Goal: Task Accomplishment & Management: Use online tool/utility

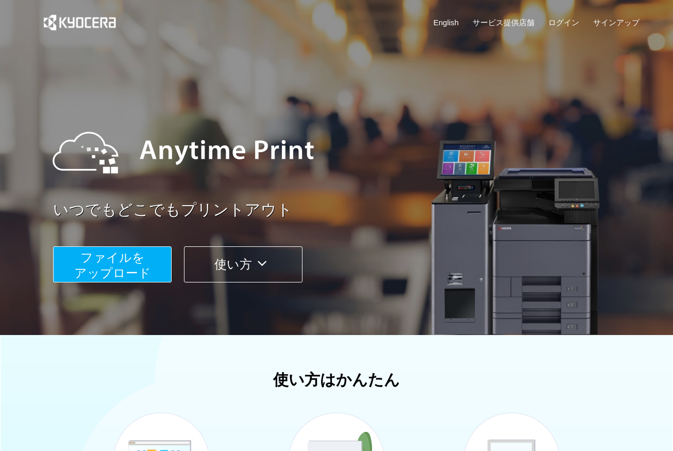
click at [139, 250] on button "ファイルを ​​アップロード" at bounding box center [112, 264] width 118 height 36
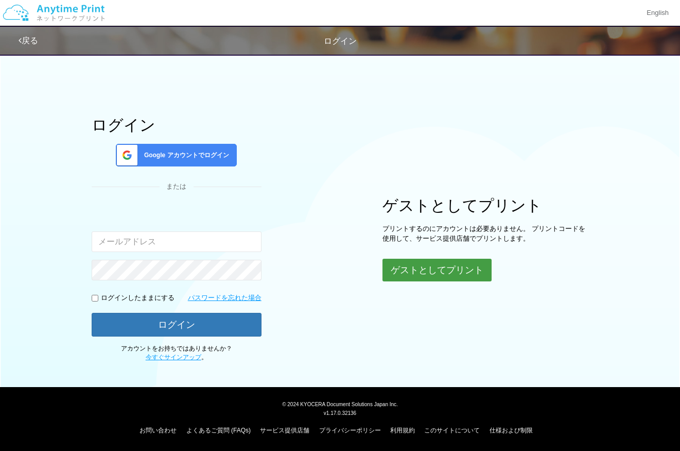
click at [435, 273] on button "ゲストとしてプリント" at bounding box center [437, 270] width 109 height 23
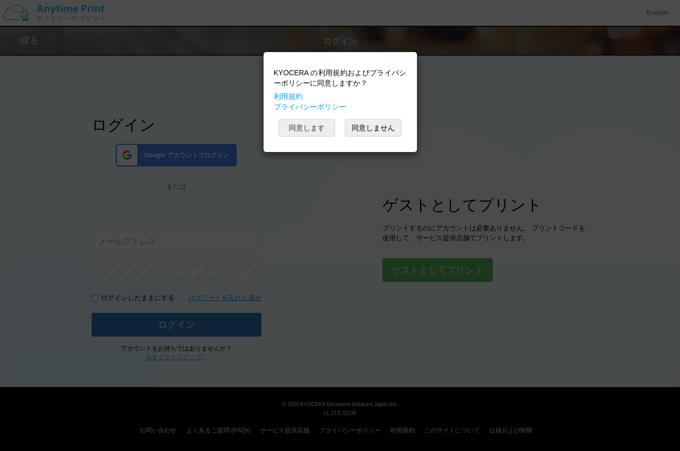
click at [317, 129] on button "同意します" at bounding box center [307, 128] width 57 height 18
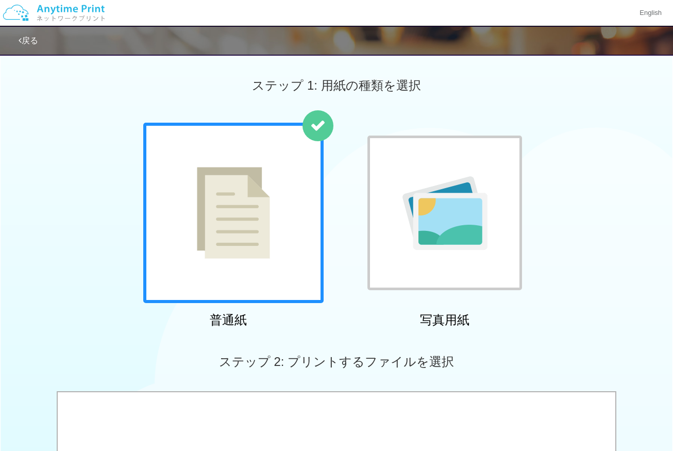
click at [232, 216] on img at bounding box center [233, 213] width 73 height 92
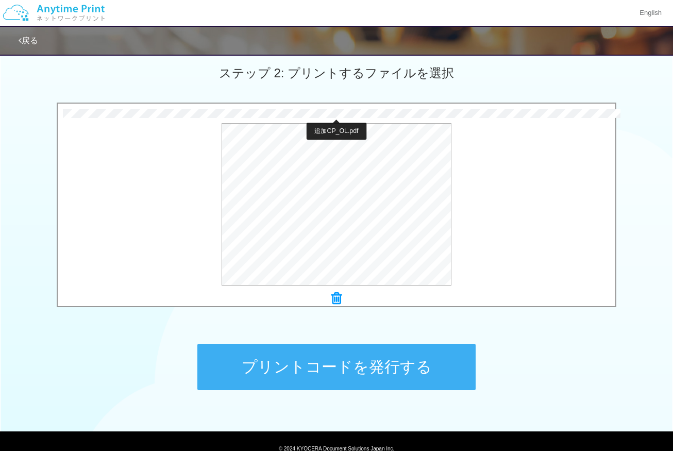
scroll to position [333, 0]
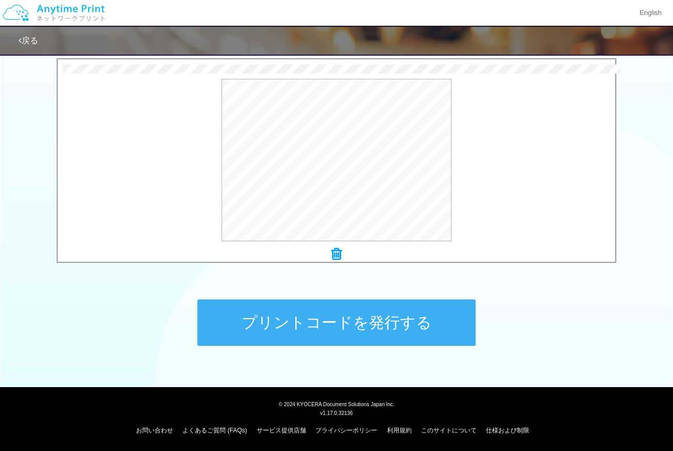
click at [335, 257] on icon at bounding box center [336, 253] width 10 height 13
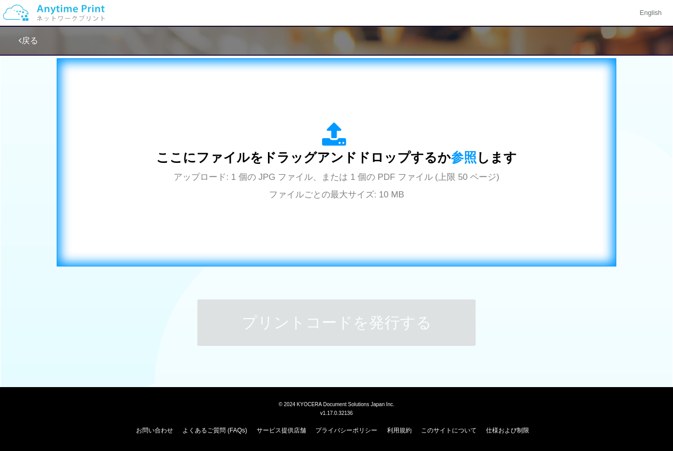
click at [338, 214] on div "ここにファイルをドラッグアンドドロップするか 参照 します アップロード: 1 個の JPG ファイル、または 1 個の PDF ファイル (上限 50 ペー…" at bounding box center [336, 162] width 538 height 186
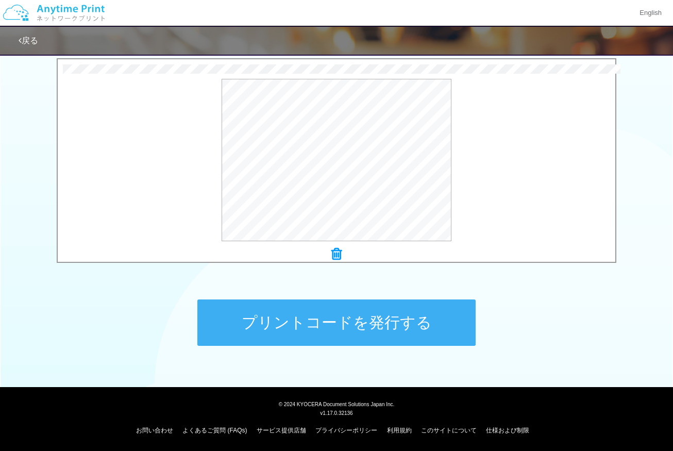
click at [404, 324] on button "プリントコードを発行する" at bounding box center [336, 322] width 278 height 46
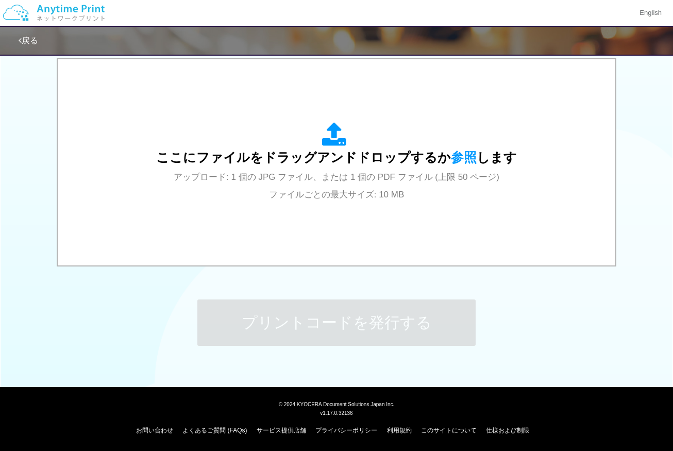
scroll to position [0, 0]
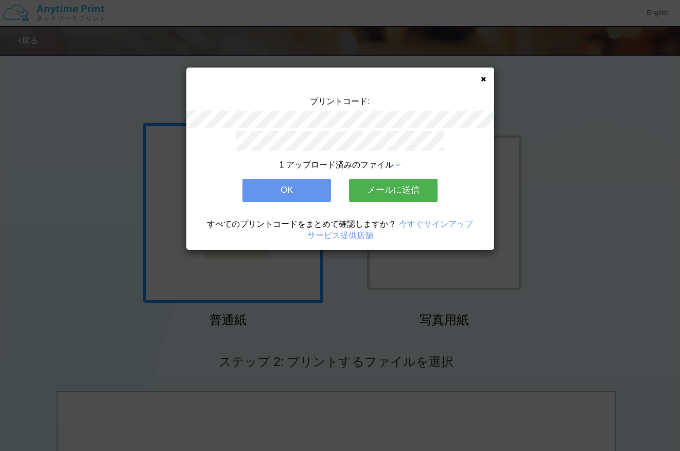
click at [310, 196] on button "OK" at bounding box center [287, 190] width 89 height 23
